Goal: Transaction & Acquisition: Purchase product/service

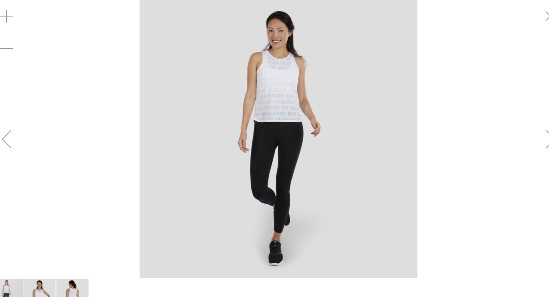
click at [50, 269] on img "image 2 of 3" at bounding box center [46, 280] width 31 height 31
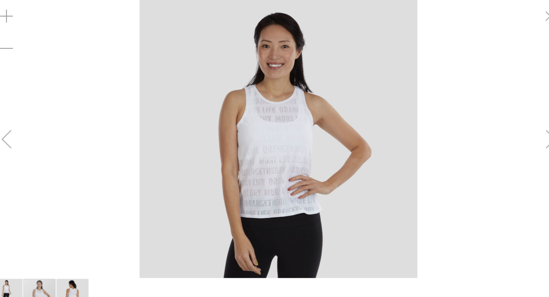
click at [82, 277] on img "image 3 of 3" at bounding box center [78, 280] width 31 height 31
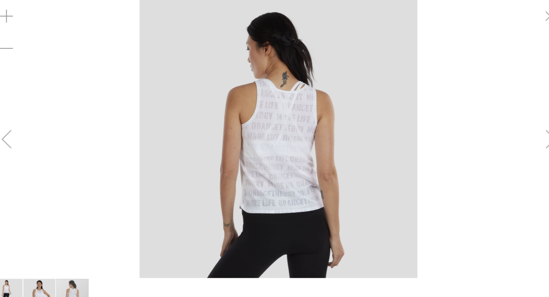
click at [521, 22] on link "Create an Account" at bounding box center [516, 23] width 51 height 8
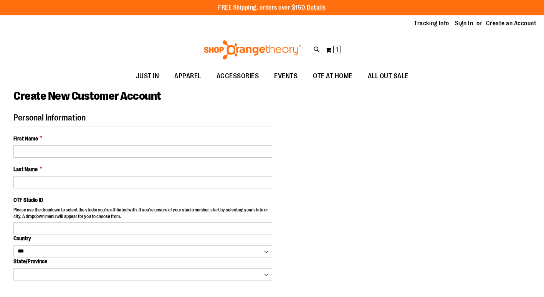
select select "***"
click at [328, 49] on button "My Cart 1 1 items" at bounding box center [333, 50] width 16 height 12
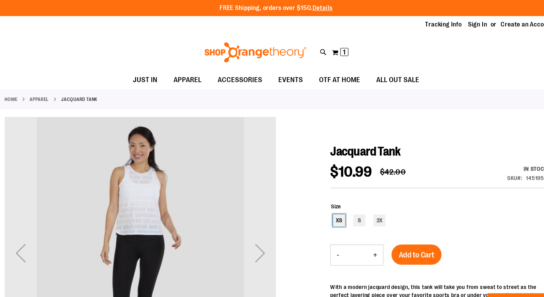
click at [331, 213] on div "XS" at bounding box center [332, 210] width 12 height 12
type input "***"
click at [409, 245] on span "Add to Cart" at bounding box center [406, 243] width 34 height 8
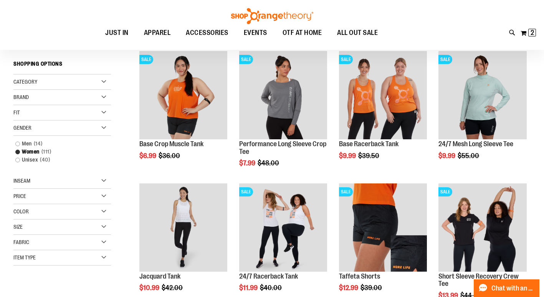
scroll to position [103, 0]
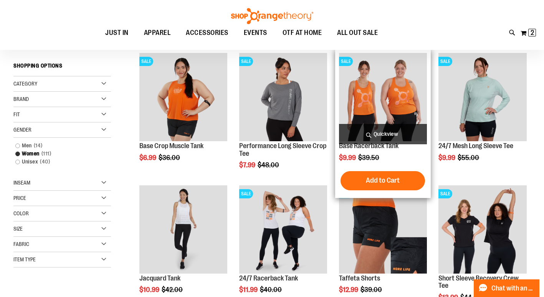
click at [382, 122] on img "product" at bounding box center [383, 97] width 88 height 88
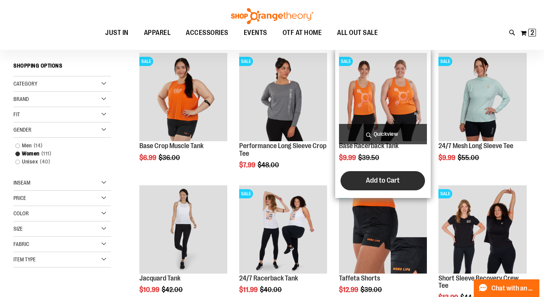
click at [382, 185] on button "Add to Cart" at bounding box center [382, 180] width 84 height 19
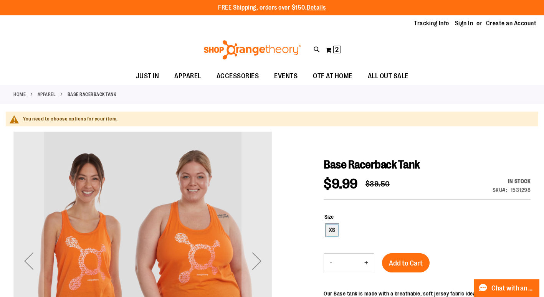
click at [333, 232] on div "XS" at bounding box center [332, 230] width 12 height 12
type input "***"
click at [408, 265] on span "Add to Cart" at bounding box center [406, 263] width 34 height 8
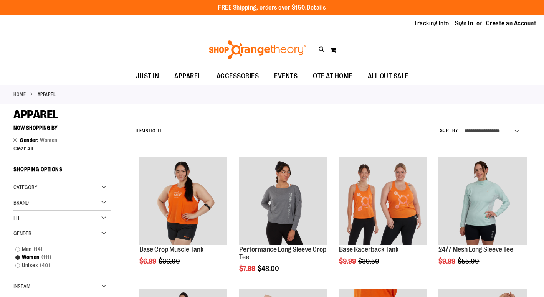
scroll to position [104, 0]
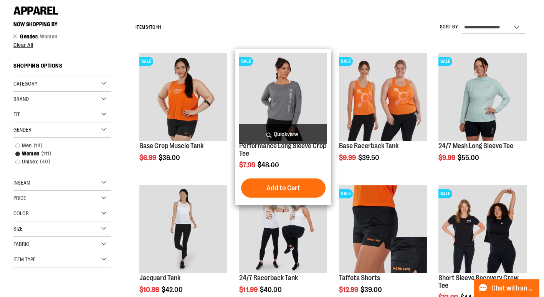
click at [287, 117] on img "product" at bounding box center [283, 97] width 88 height 88
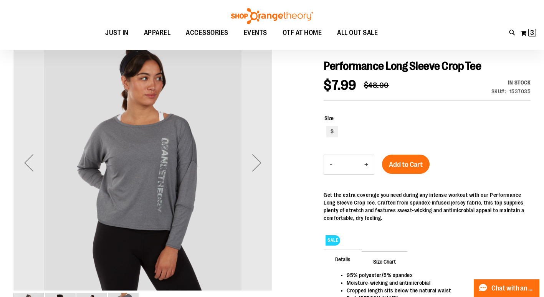
scroll to position [78, 0]
click at [330, 134] on div "S" at bounding box center [332, 132] width 12 height 12
type input "***"
click at [406, 165] on button "Add to Cart" at bounding box center [406, 164] width 48 height 19
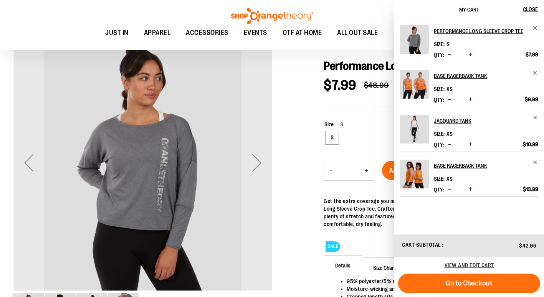
click at [296, 82] on div at bounding box center [271, 186] width 517 height 306
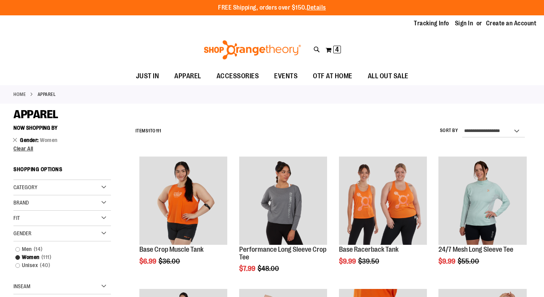
scroll to position [104, 0]
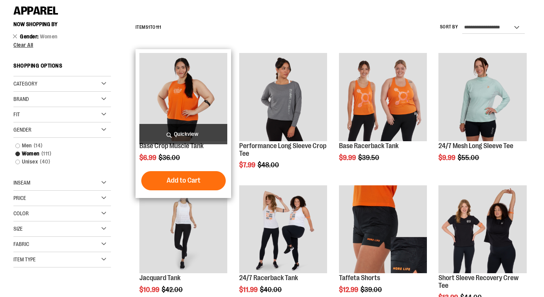
click at [181, 114] on img "product" at bounding box center [183, 97] width 88 height 88
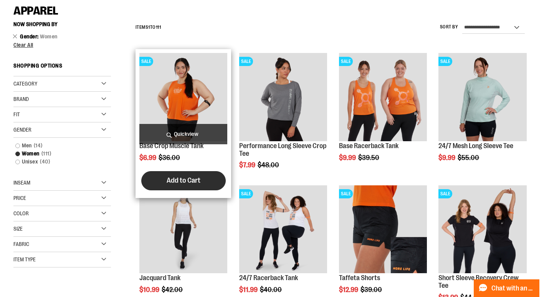
click at [198, 186] on button "Add to Cart" at bounding box center [183, 180] width 84 height 19
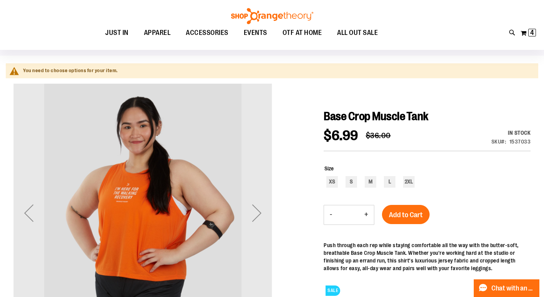
scroll to position [50, 0]
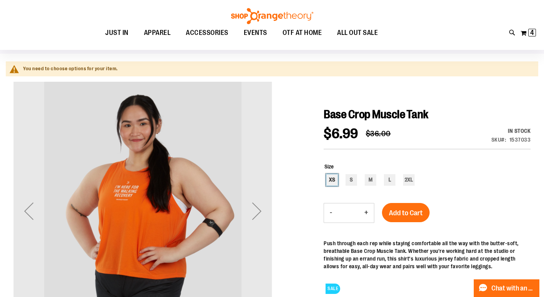
click at [332, 180] on div "XS" at bounding box center [332, 180] width 12 height 12
type input "***"
click at [412, 212] on span "Add to Cart" at bounding box center [406, 213] width 34 height 8
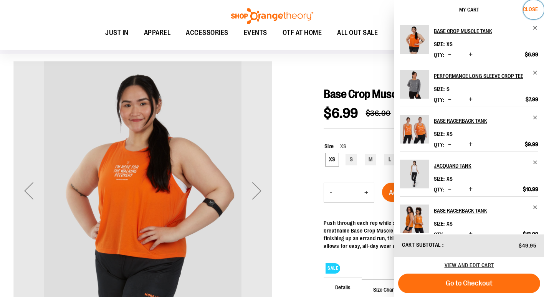
click at [535, 10] on span "Close" at bounding box center [530, 9] width 15 height 6
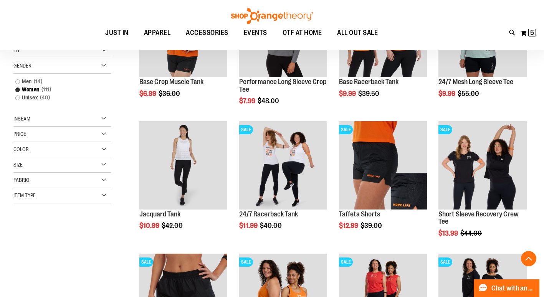
scroll to position [169, 0]
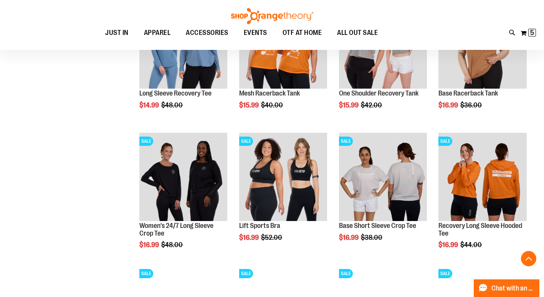
scroll to position [556, 0]
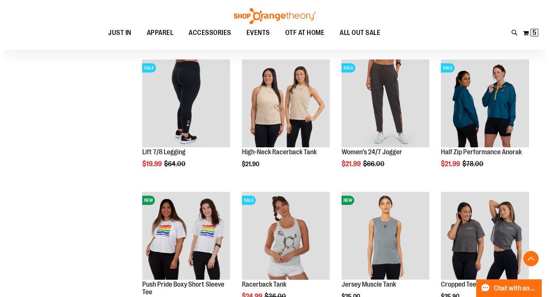
scroll to position [893, 0]
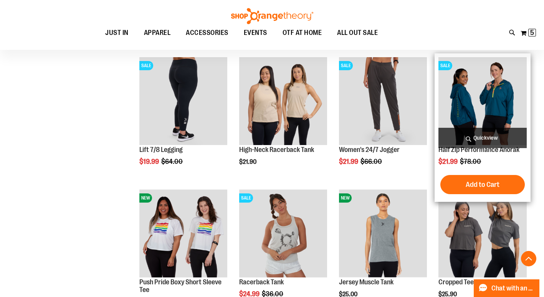
click at [491, 130] on span "Quickview" at bounding box center [482, 138] width 88 height 20
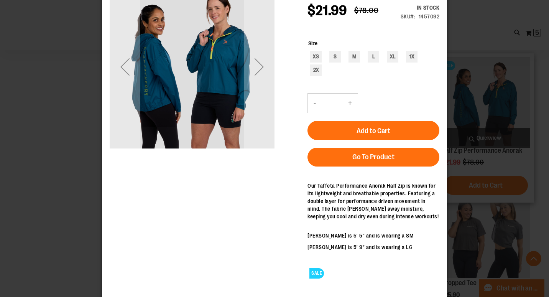
scroll to position [63, 0]
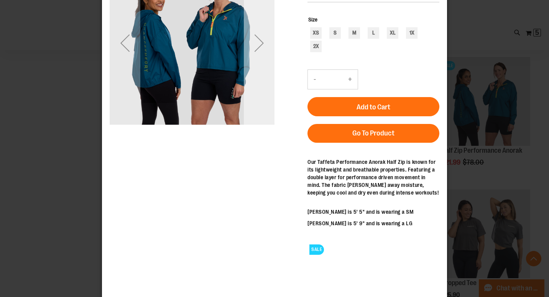
click at [262, 40] on div "Next" at bounding box center [259, 43] width 31 height 31
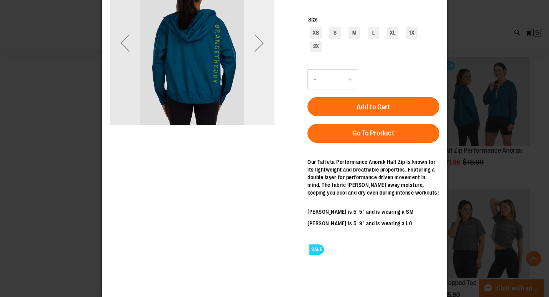
click at [259, 44] on div "Next" at bounding box center [259, 43] width 31 height 31
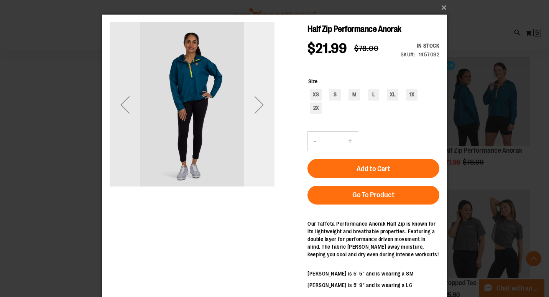
scroll to position [0, 0]
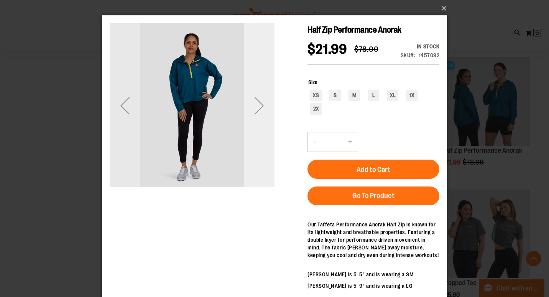
click at [264, 109] on div "Next" at bounding box center [259, 105] width 31 height 31
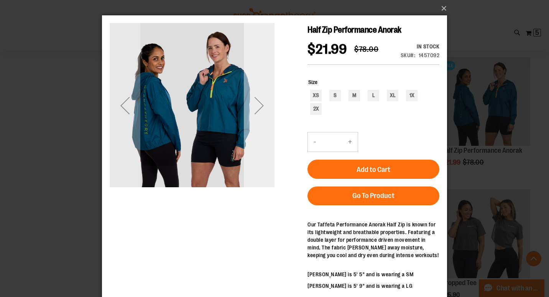
click at [264, 106] on div "Next" at bounding box center [259, 105] width 31 height 31
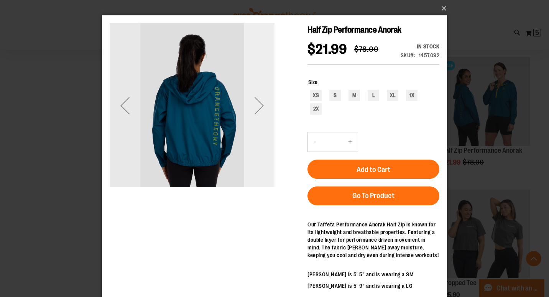
click at [262, 107] on div "Next" at bounding box center [259, 105] width 31 height 31
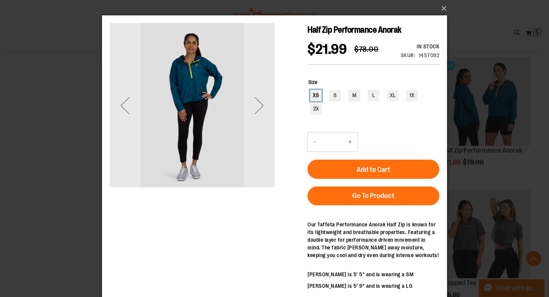
click at [314, 101] on div "XS" at bounding box center [316, 96] width 12 height 12
type input "***"
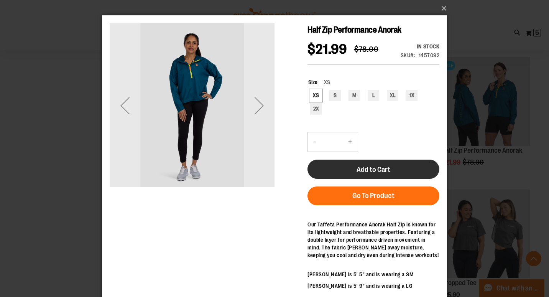
click at [376, 174] on span "Add to Cart" at bounding box center [374, 169] width 34 height 8
